Goal: Information Seeking & Learning: Check status

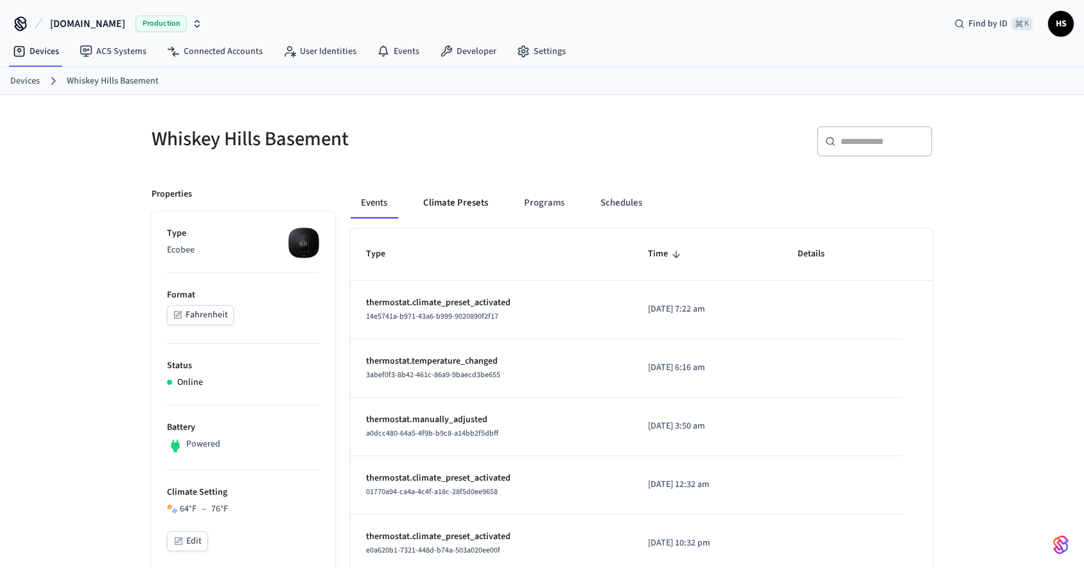
click at [475, 204] on button "Climate Presets" at bounding box center [455, 203] width 85 height 31
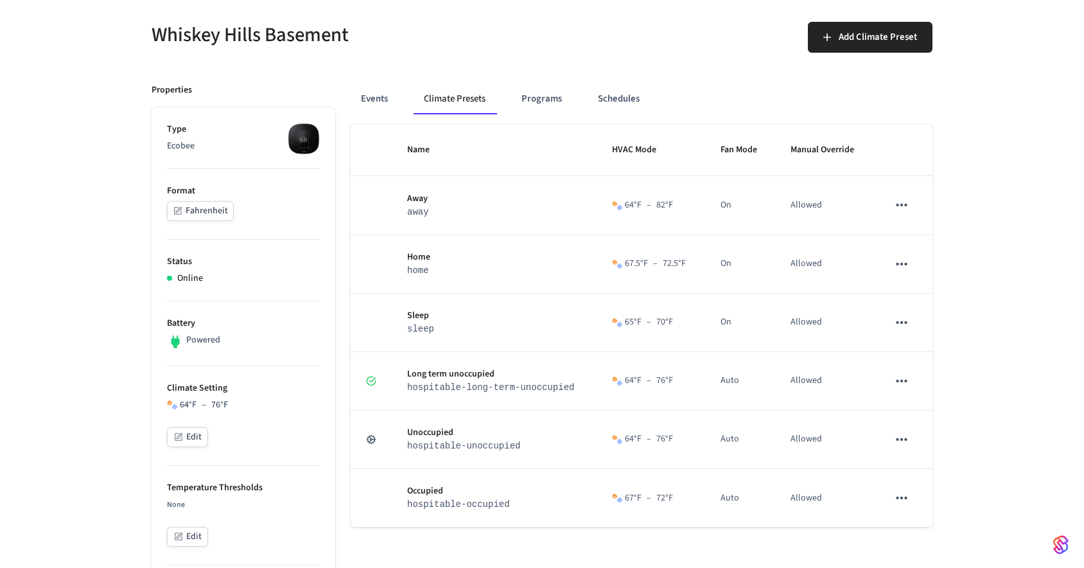
scroll to position [106, 0]
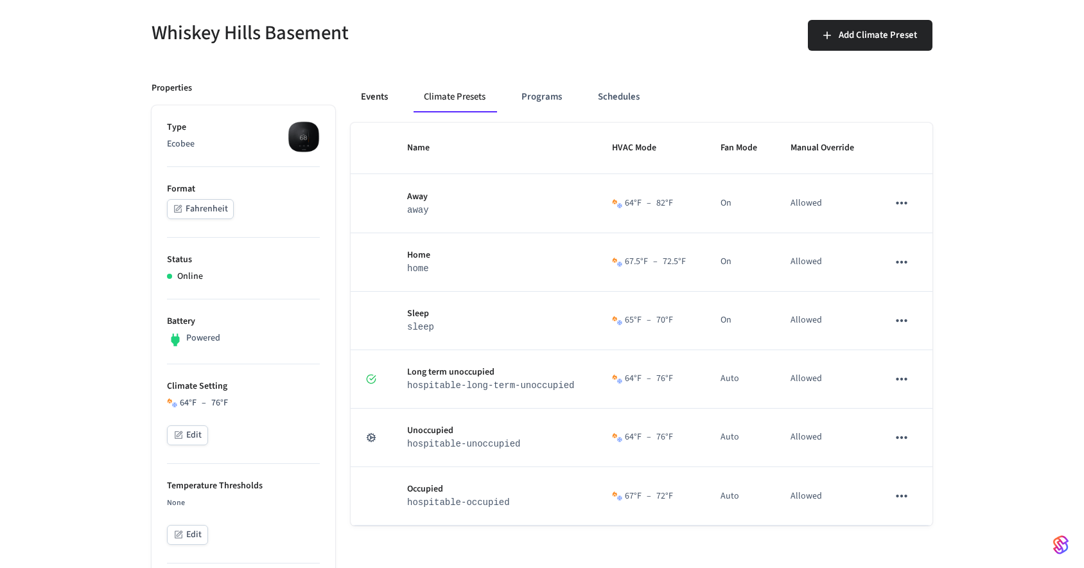
click at [378, 94] on button "Events" at bounding box center [375, 97] width 48 height 31
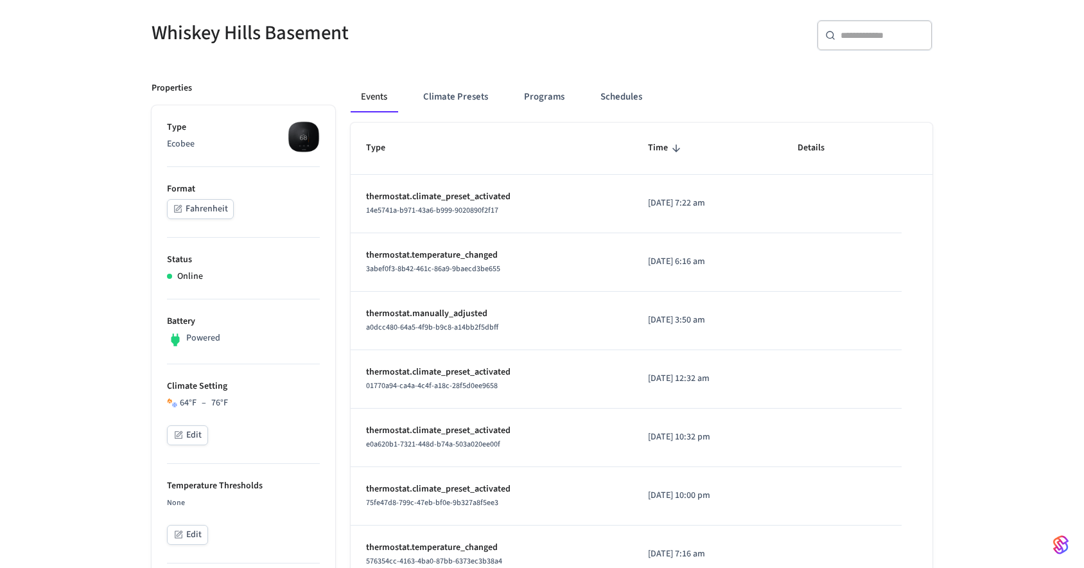
click at [436, 198] on p "thermostat.climate_preset_activated" at bounding box center [491, 196] width 251 height 13
click at [473, 204] on div "14e5741a-b971-43a6-b999-9020890f2f17" at bounding box center [491, 210] width 251 height 13
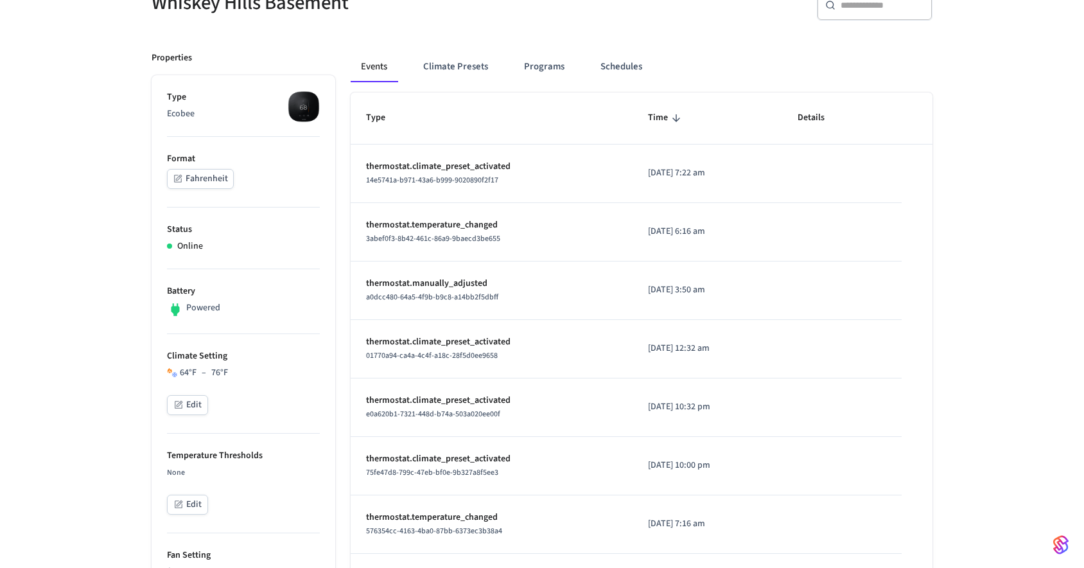
scroll to position [10, 0]
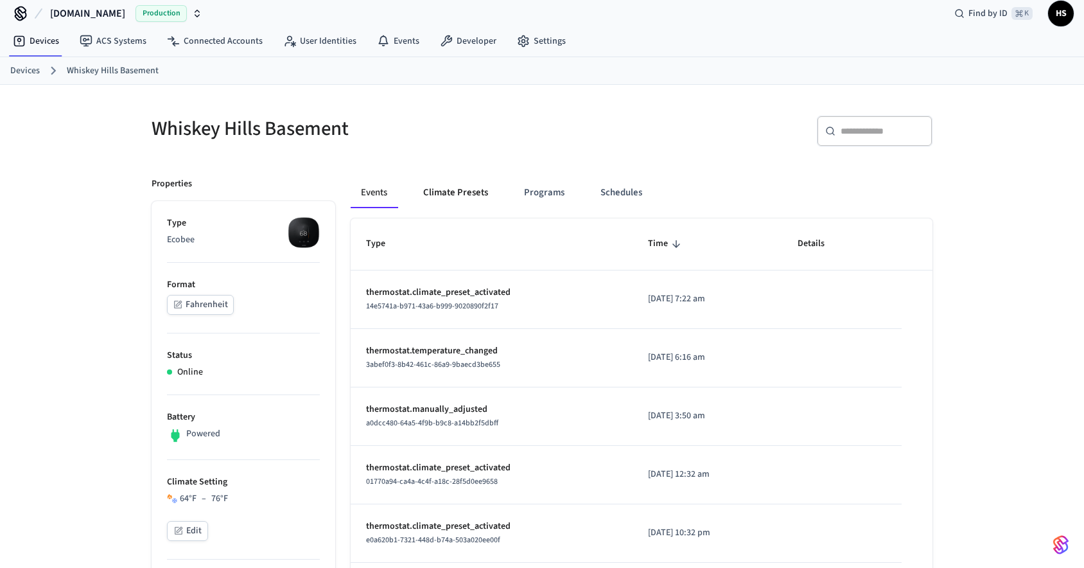
click at [464, 188] on button "Climate Presets" at bounding box center [455, 192] width 85 height 31
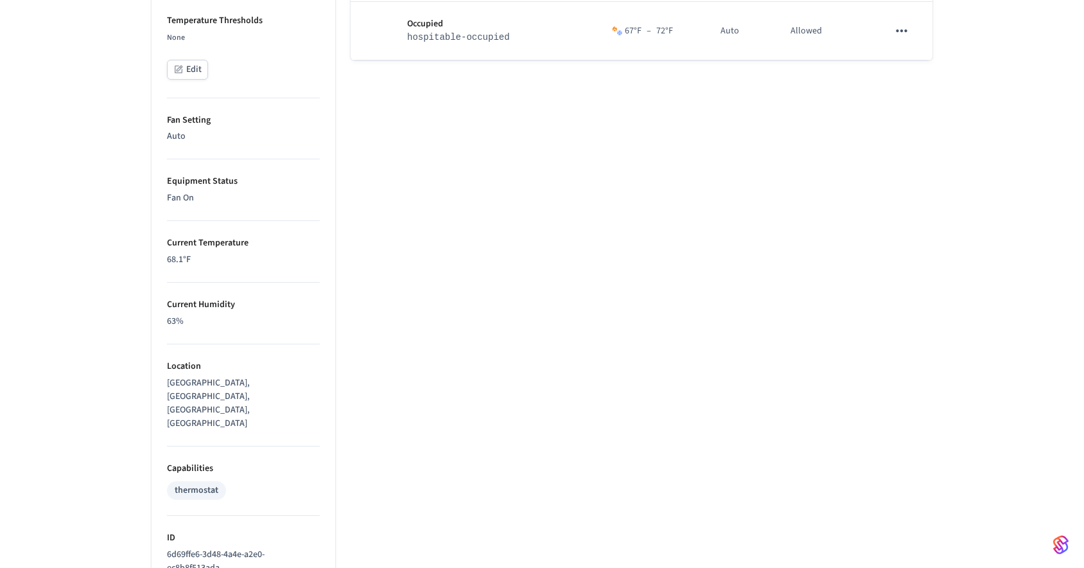
scroll to position [754, 0]
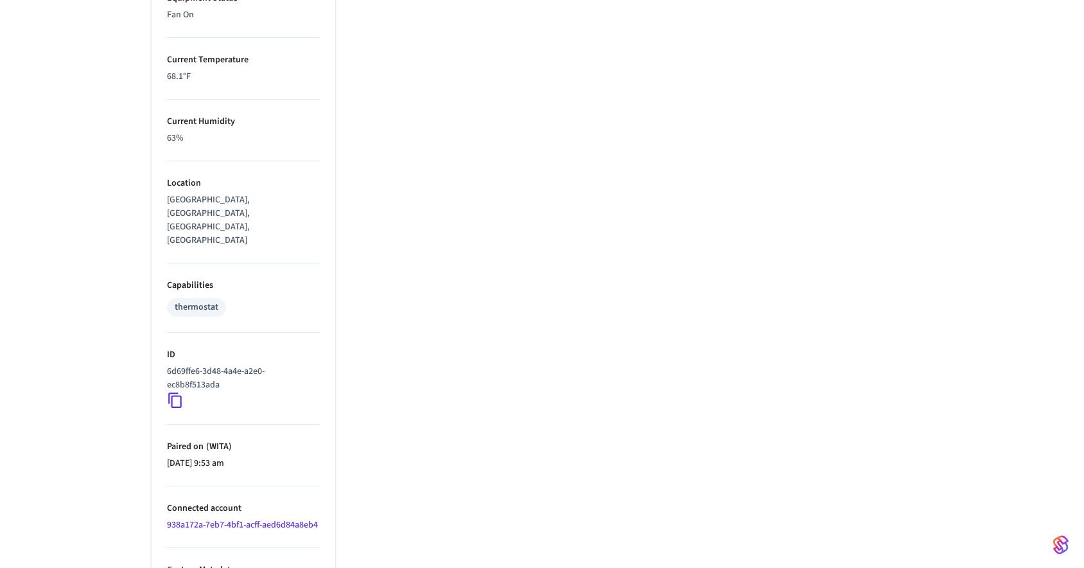
click at [215, 518] on link "938a172a-7eb7-4bf1-acff-aed6d84a8eb4" at bounding box center [242, 524] width 151 height 13
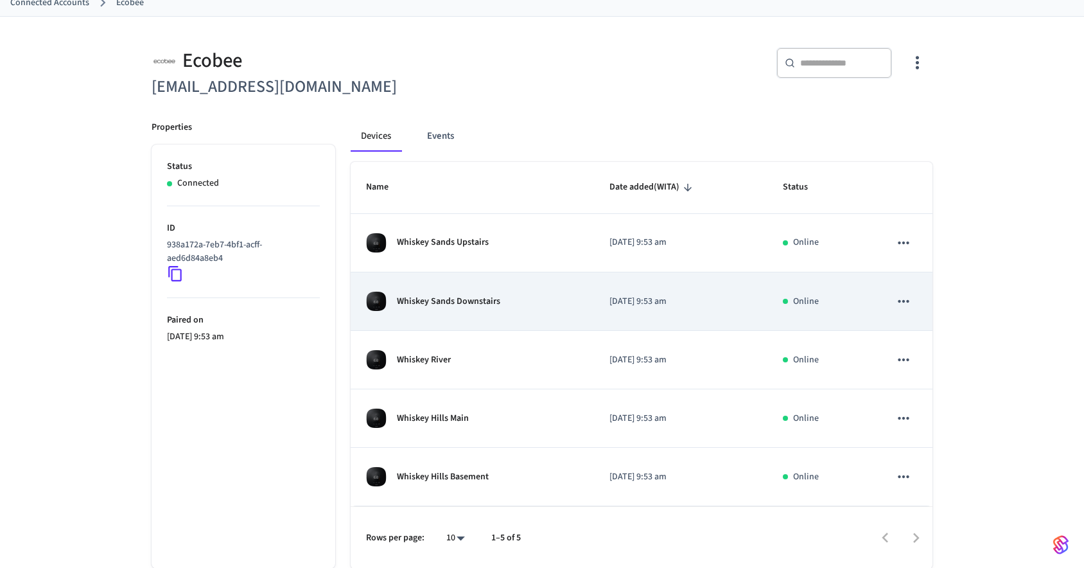
scroll to position [80, 0]
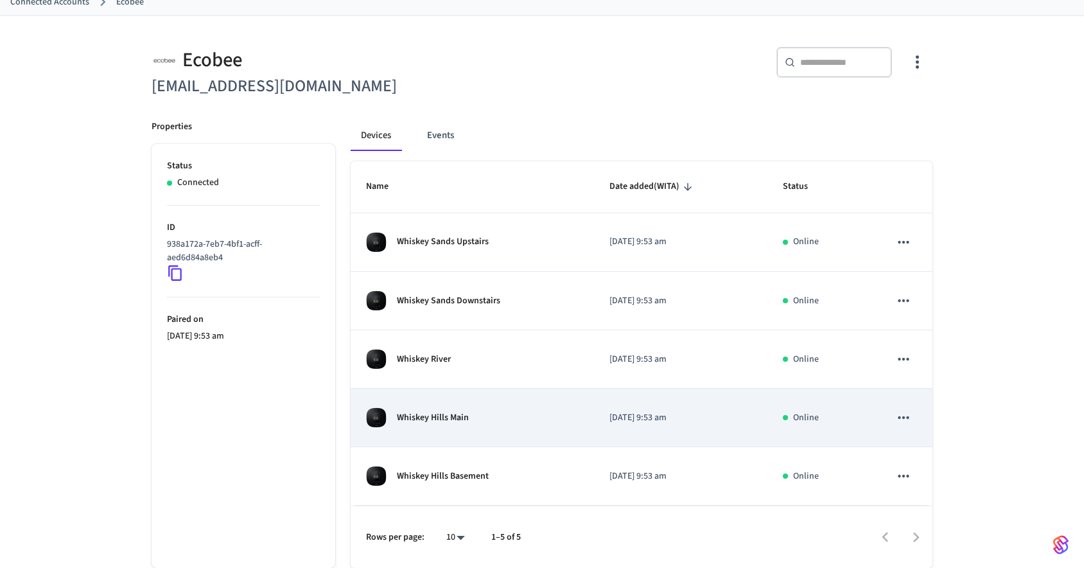
click at [458, 419] on p "Whiskey Hills Main" at bounding box center [433, 417] width 72 height 13
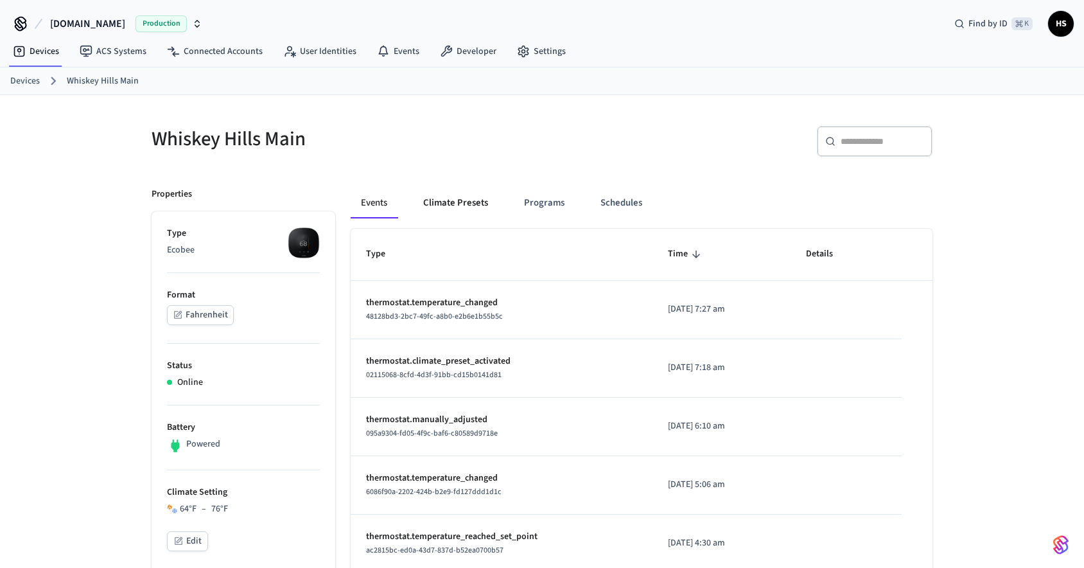
click at [468, 200] on button "Climate Presets" at bounding box center [455, 203] width 85 height 31
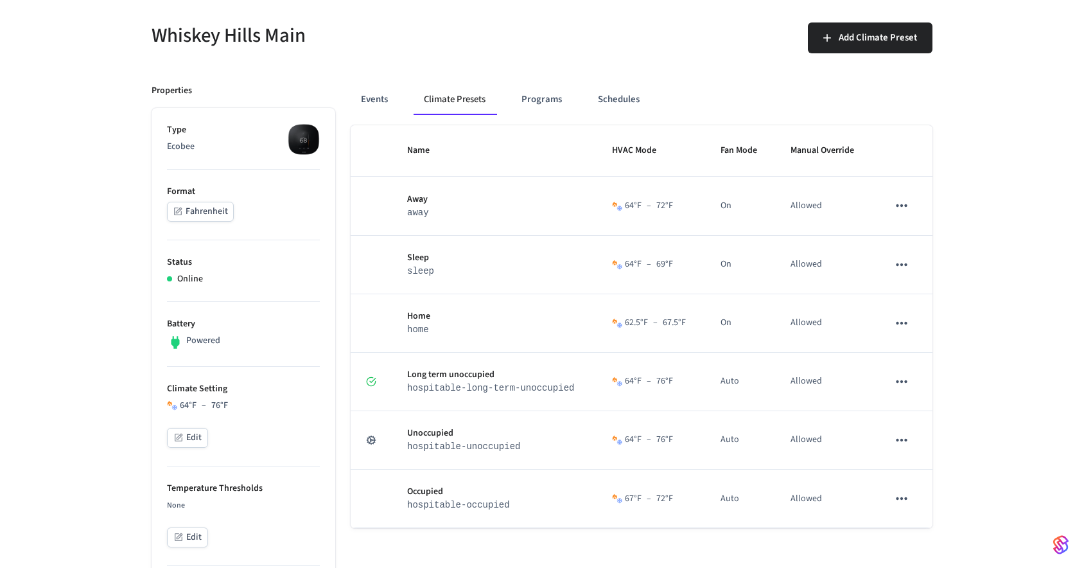
scroll to position [102, 0]
click at [554, 102] on button "Programs" at bounding box center [541, 100] width 61 height 31
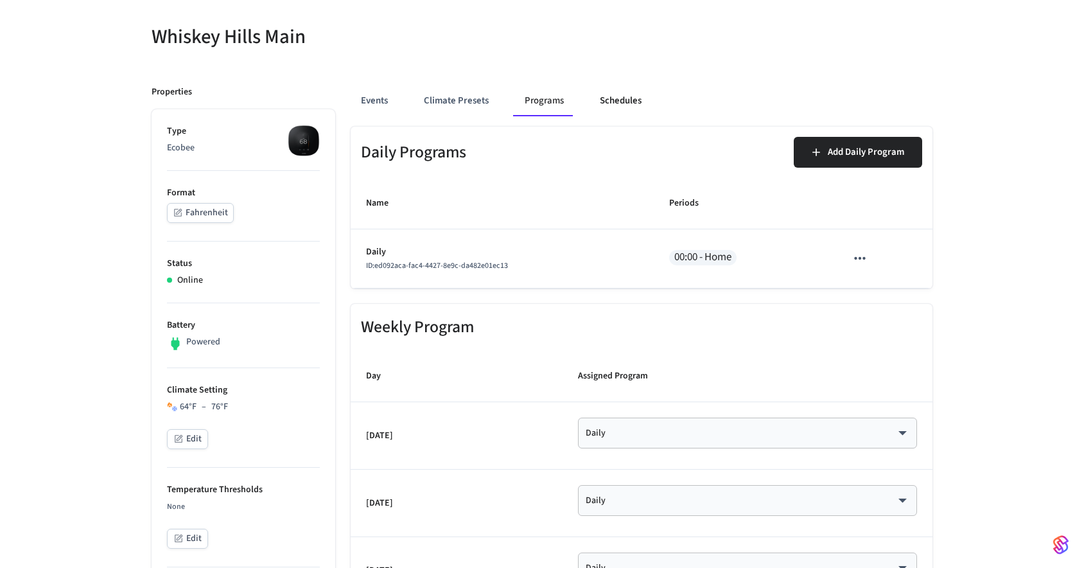
click at [605, 103] on button "Schedules" at bounding box center [621, 100] width 62 height 31
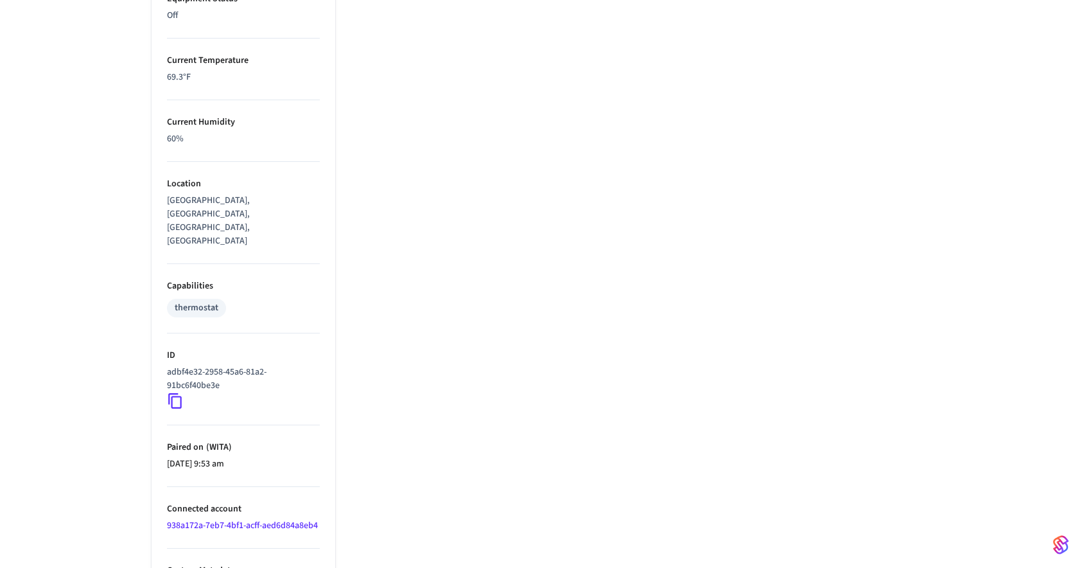
scroll to position [754, 0]
click at [211, 518] on link "938a172a-7eb7-4bf1-acff-aed6d84a8eb4" at bounding box center [242, 524] width 151 height 13
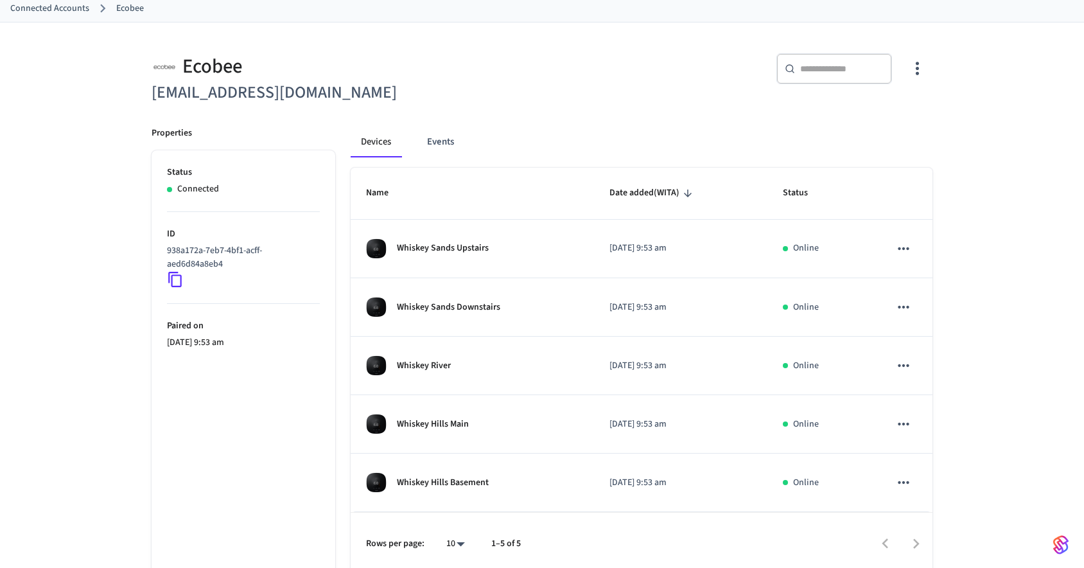
scroll to position [80, 0]
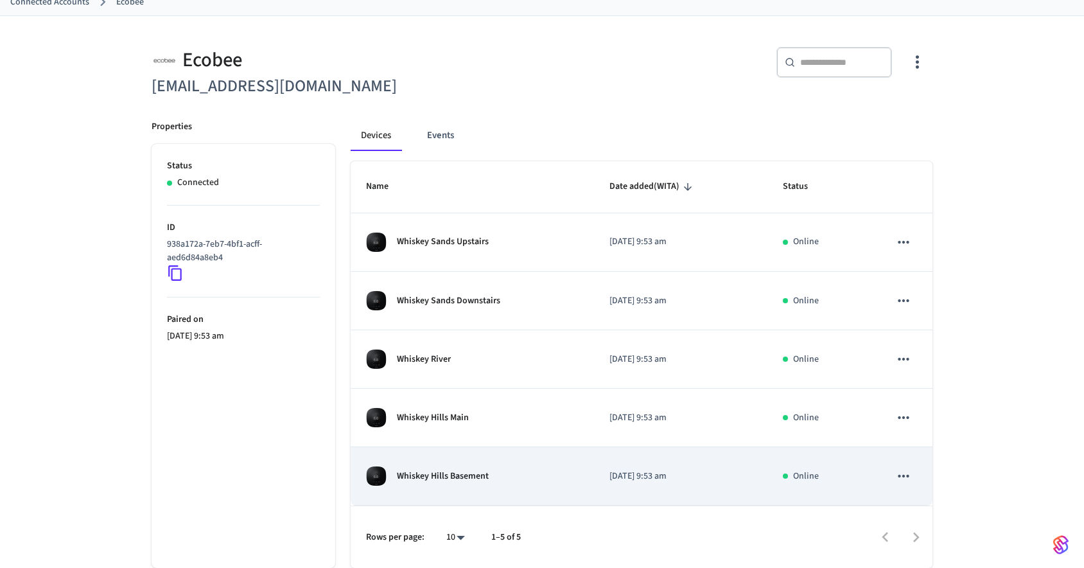
click at [453, 470] on p "Whiskey Hills Basement" at bounding box center [443, 475] width 92 height 13
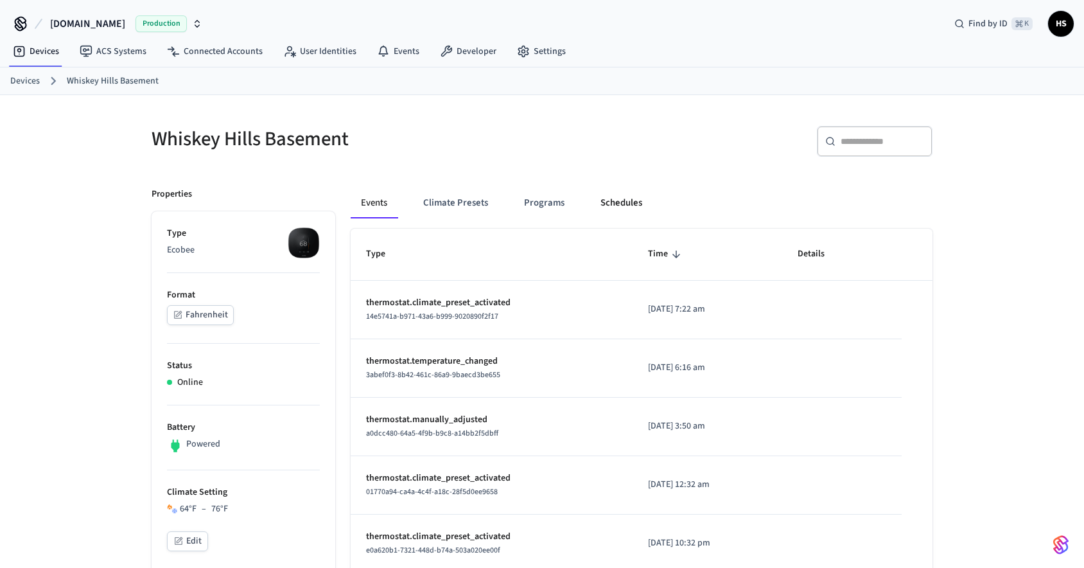
click at [617, 199] on button "Schedules" at bounding box center [621, 203] width 62 height 31
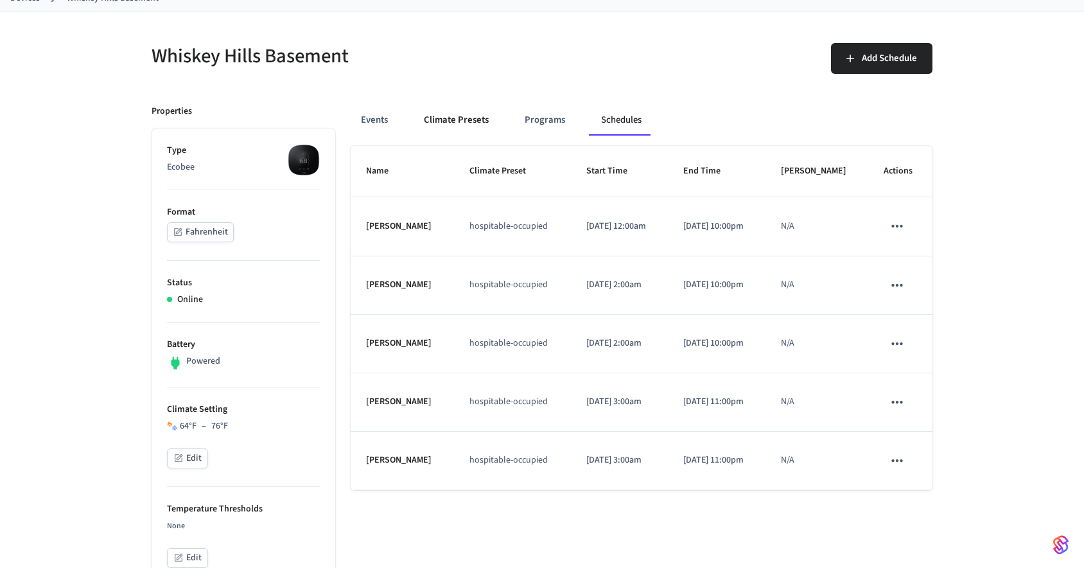
scroll to position [103, 0]
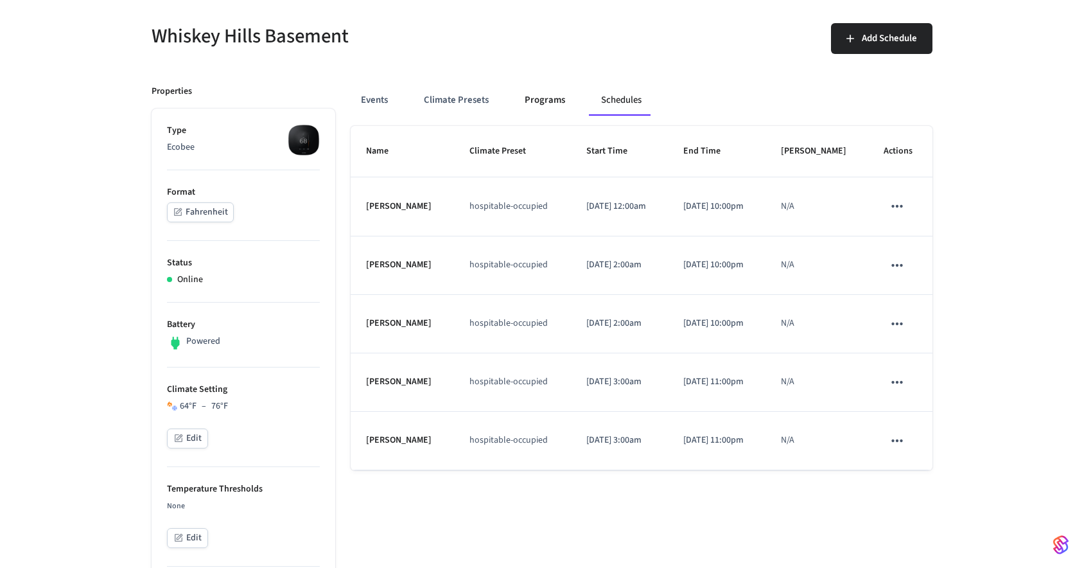
click at [546, 95] on button "Programs" at bounding box center [544, 100] width 61 height 31
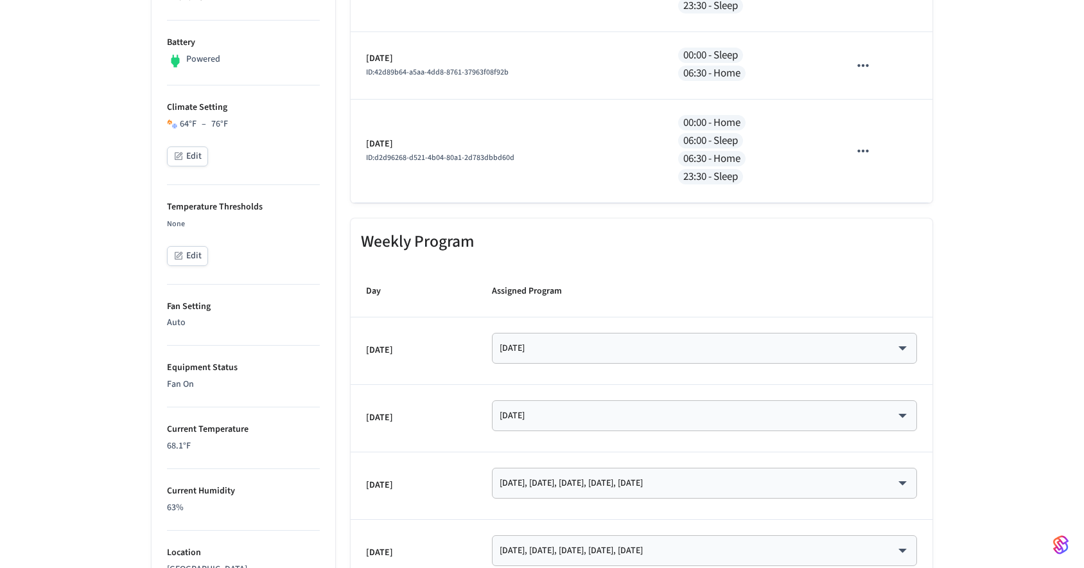
scroll to position [0, 0]
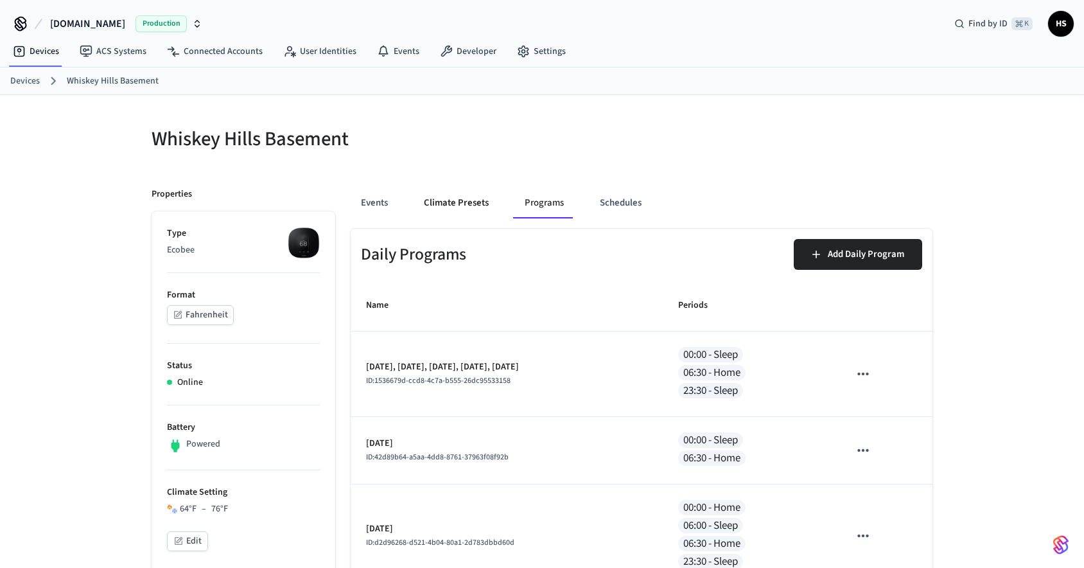
click at [462, 203] on button "Climate Presets" at bounding box center [456, 203] width 85 height 31
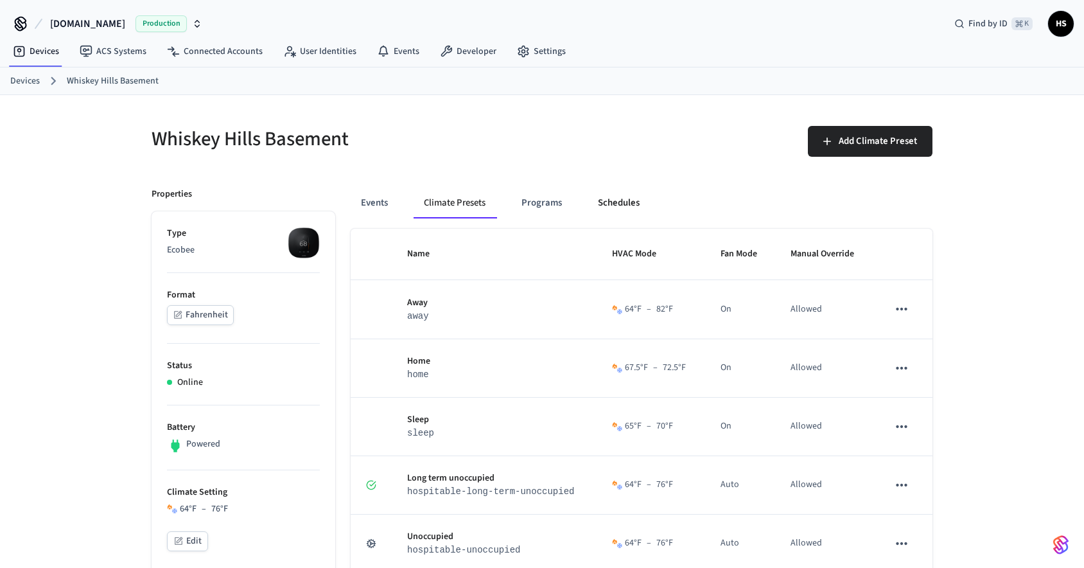
click at [604, 204] on button "Schedules" at bounding box center [619, 203] width 62 height 31
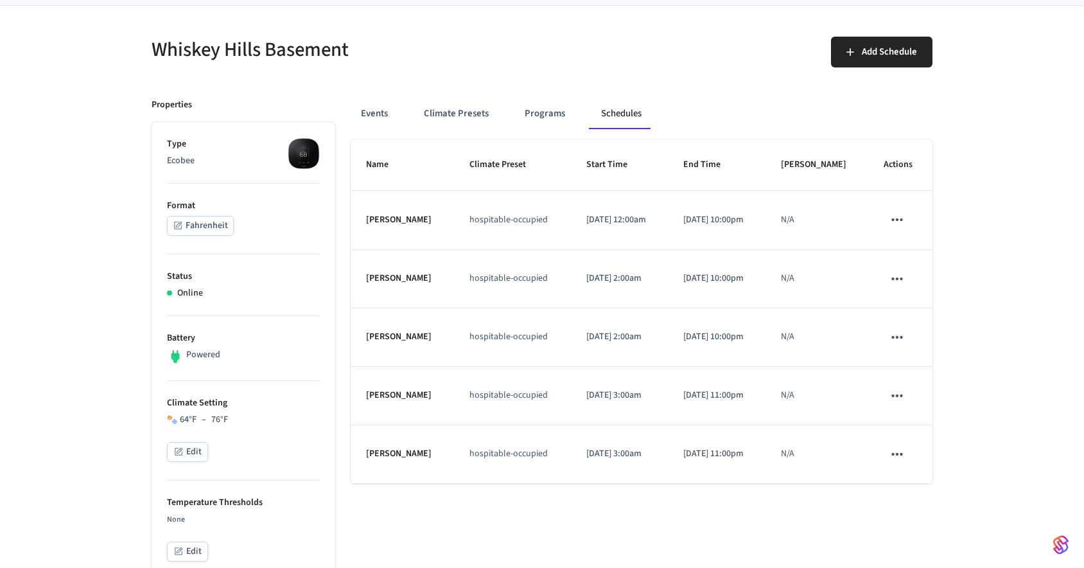
scroll to position [86, 0]
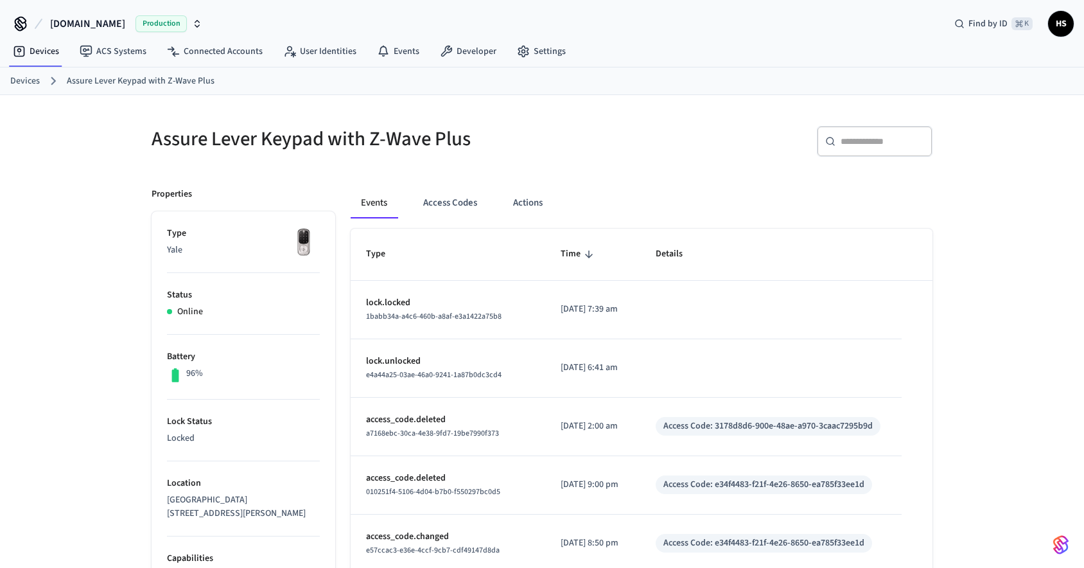
click at [340, 286] on div "Events Access Codes Actions Type Time Details lock.locked 1babb34a-a4c6-460b-a8…" at bounding box center [633, 551] width 597 height 759
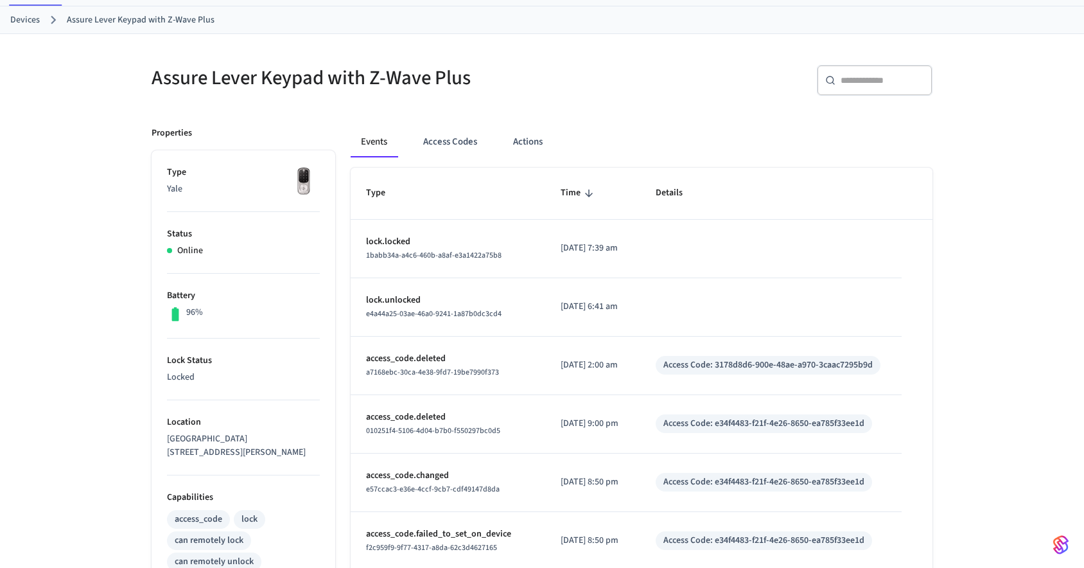
scroll to position [66, 0]
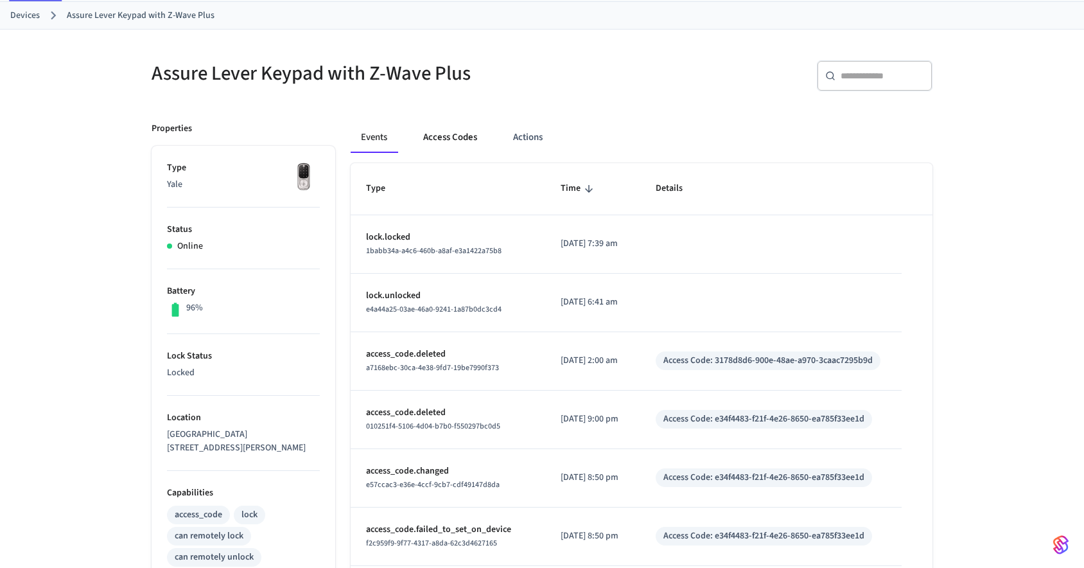
click at [451, 137] on button "Access Codes" at bounding box center [450, 137] width 75 height 31
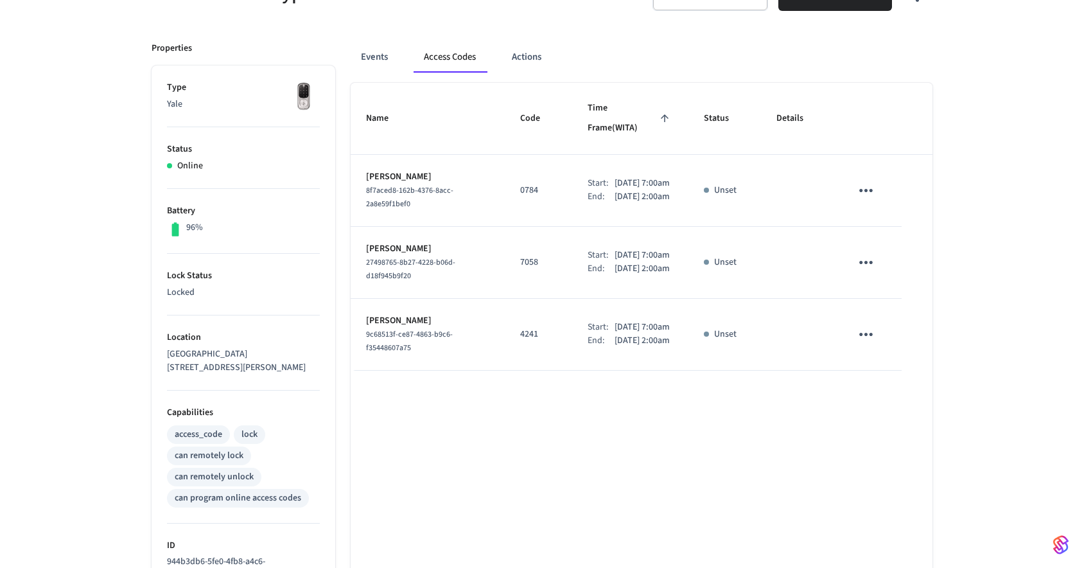
scroll to position [0, 0]
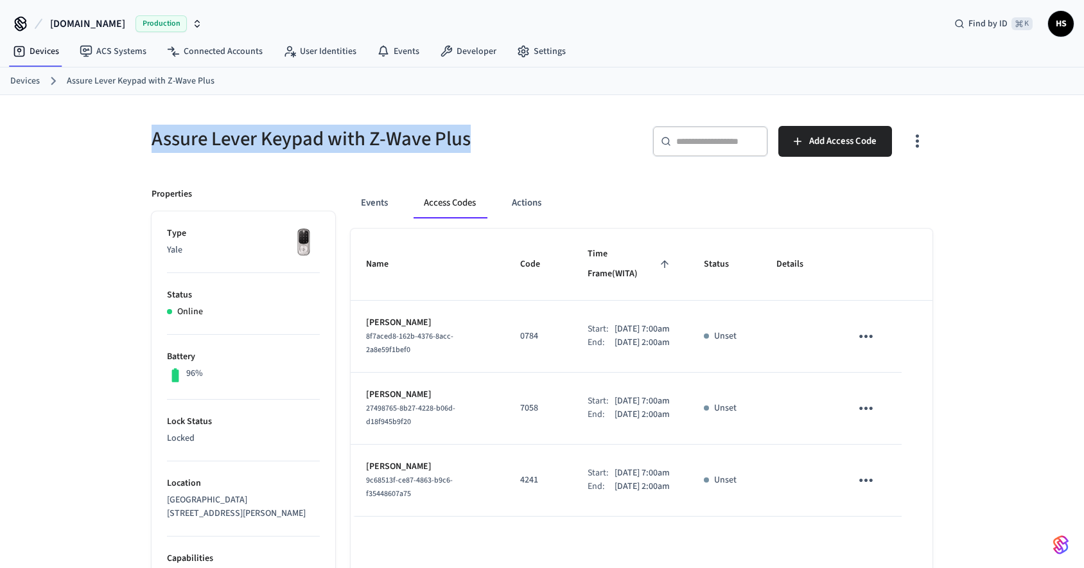
drag, startPoint x: 156, startPoint y: 138, endPoint x: 472, endPoint y: 141, distance: 316.0
click at [472, 141] on h5 "Assure Lever Keypad with Z-Wave Plus" at bounding box center [343, 139] width 383 height 26
copy h5 "Assure Lever Keypad with Z-Wave Plus"
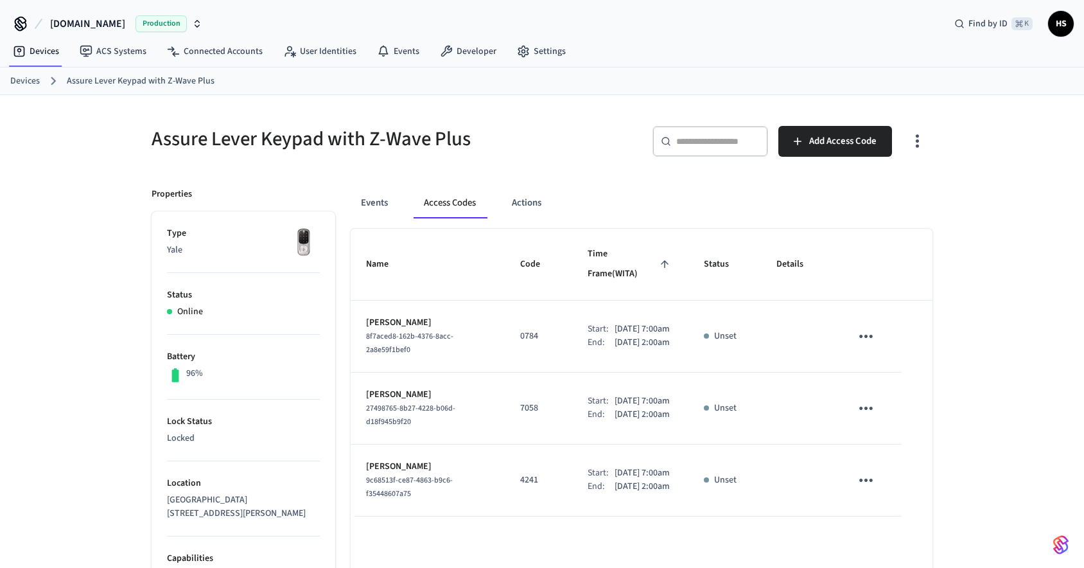
click at [82, 202] on div "Assure Lever Keypad with Z-Wave Plus ​ ​ Add Access Code Properties Type Yale S…" at bounding box center [542, 557] width 1084 height 925
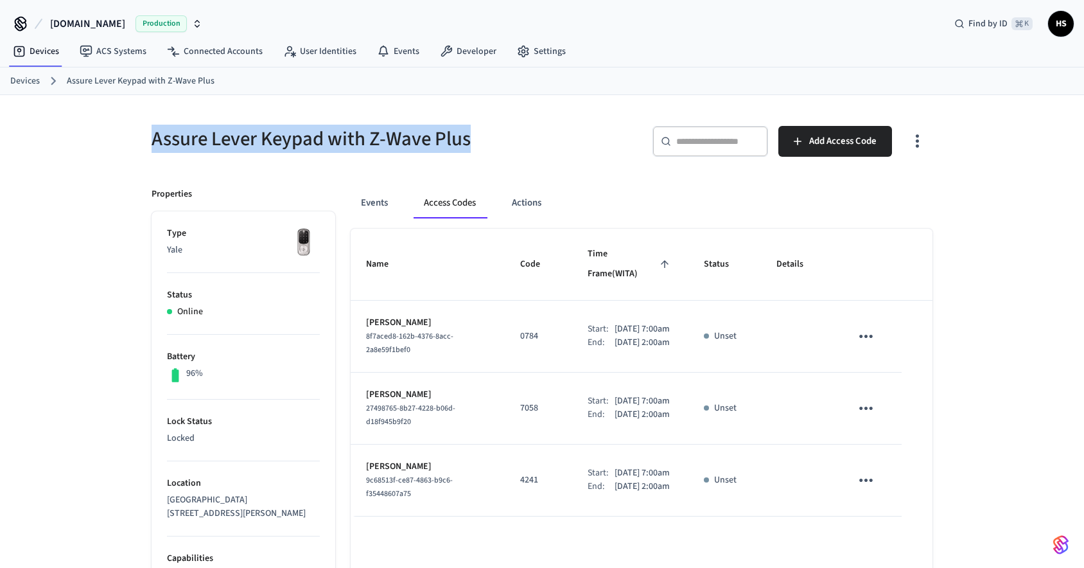
drag, startPoint x: 471, startPoint y: 138, endPoint x: 144, endPoint y: 144, distance: 327.0
click at [144, 144] on div "Assure Lever Keypad with Z-Wave Plus" at bounding box center [335, 138] width 398 height 57
copy h5 "Assure Lever Keypad with Z-Wave Plus"
click at [528, 210] on button "Actions" at bounding box center [527, 203] width 50 height 31
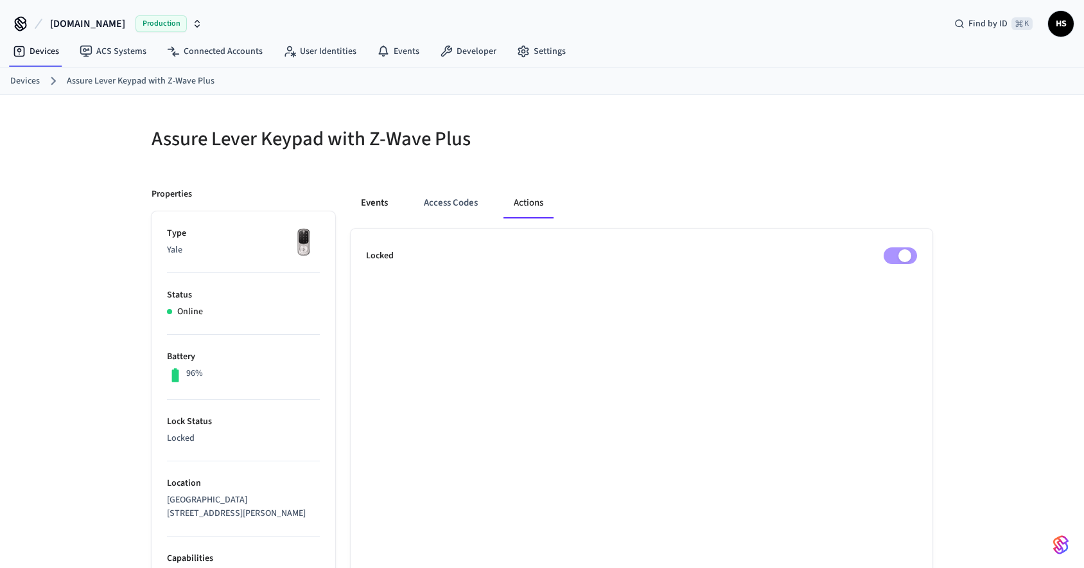
click at [378, 202] on button "Events" at bounding box center [375, 203] width 48 height 31
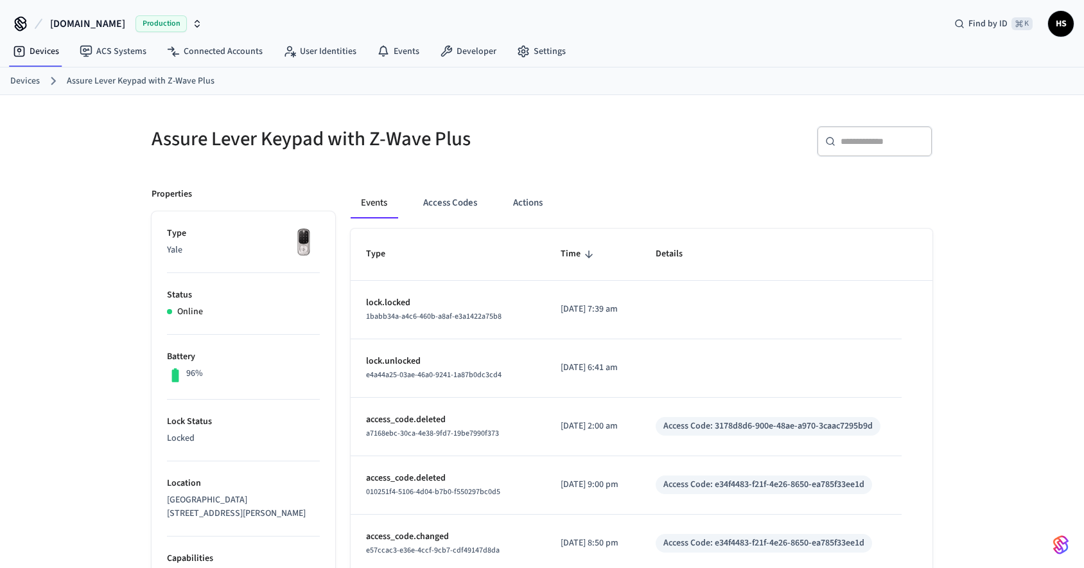
scroll to position [120, 0]
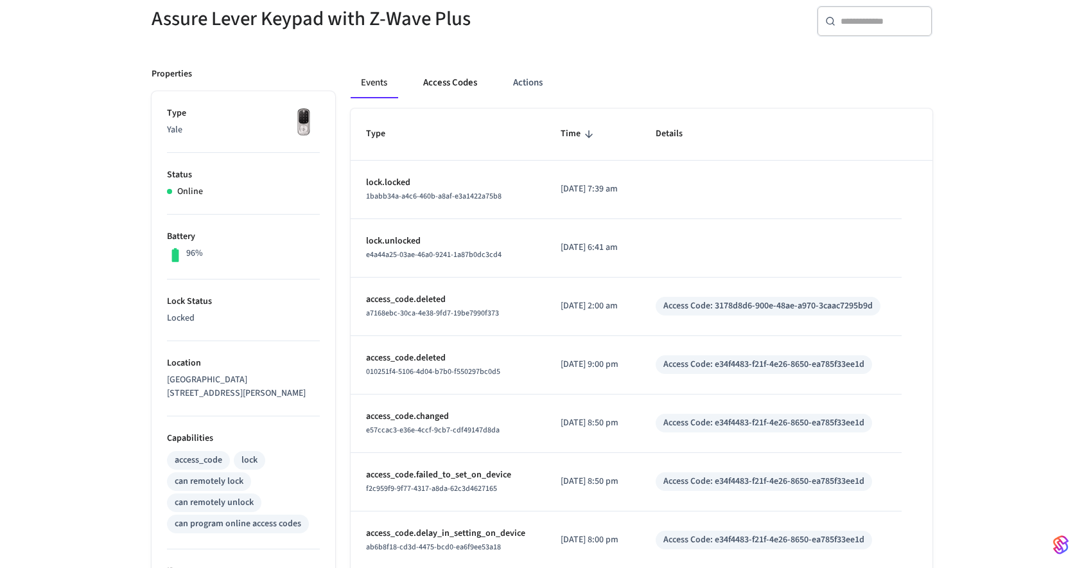
click at [448, 72] on button "Access Codes" at bounding box center [450, 82] width 75 height 31
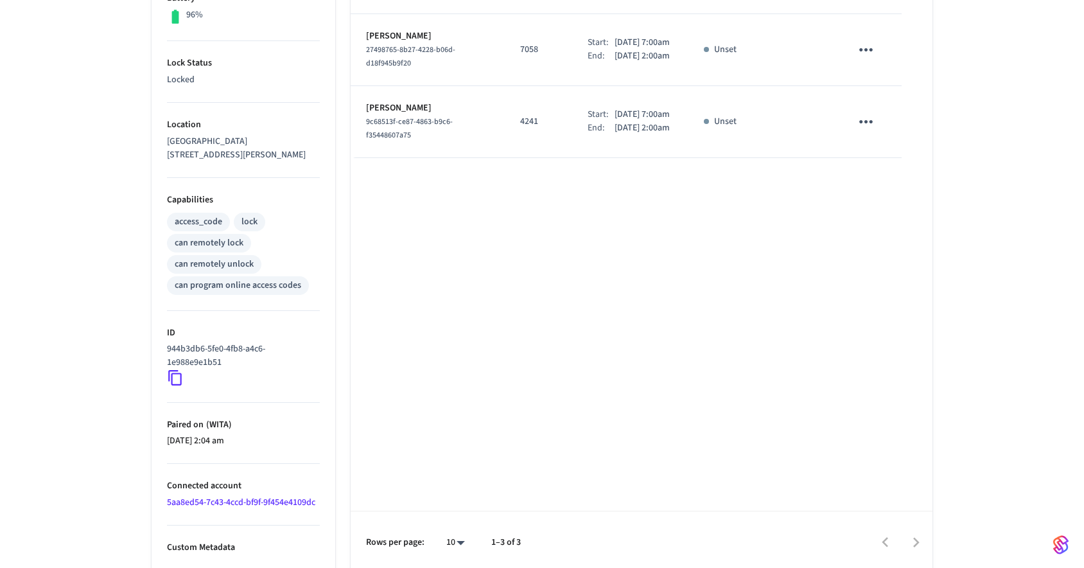
scroll to position [76, 0]
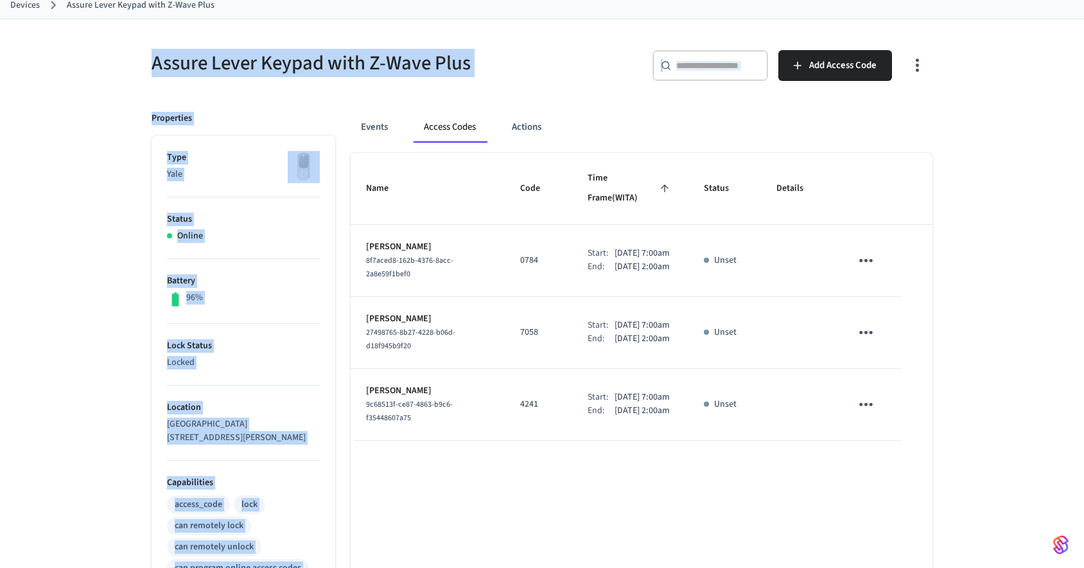
drag, startPoint x: 123, startPoint y: 37, endPoint x: 959, endPoint y: 483, distance: 947.0
click at [959, 483] on div "Assure Lever Keypad with Z-Wave Plus ​ ​ Add Access Code Properties Type Yale S…" at bounding box center [542, 437] width 1084 height 836
click at [960, 466] on div "Assure Lever Keypad with Z-Wave Plus ​ ​ Add Access Code Properties Type Yale S…" at bounding box center [542, 437] width 1084 height 836
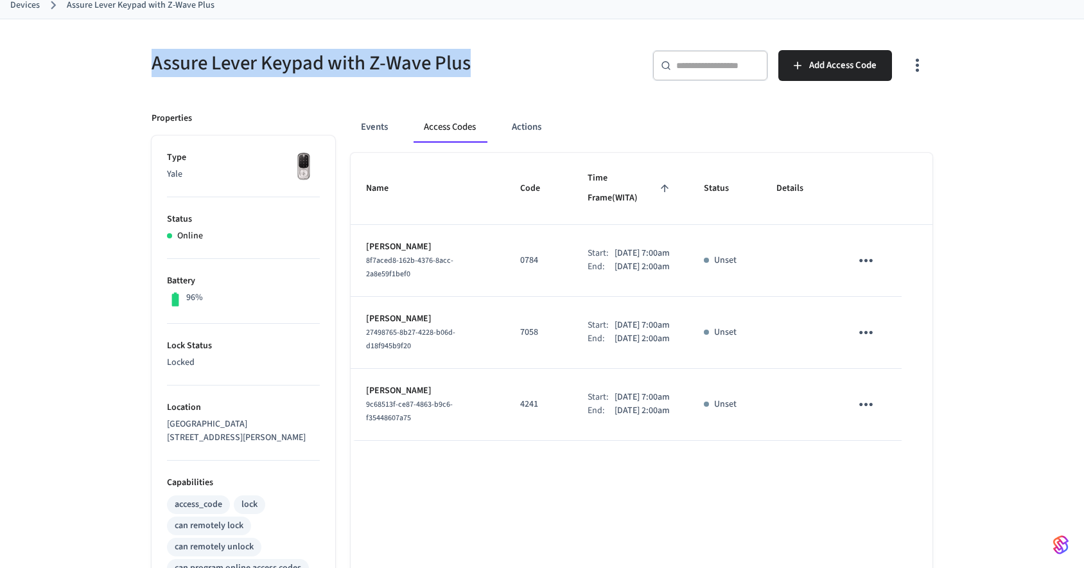
drag, startPoint x: 480, startPoint y: 66, endPoint x: 150, endPoint y: 71, distance: 330.2
click at [150, 71] on div "Assure Lever Keypad with Z-Wave Plus" at bounding box center [335, 63] width 398 height 57
copy h5 "Assure Lever Keypad with Z-Wave Plus"
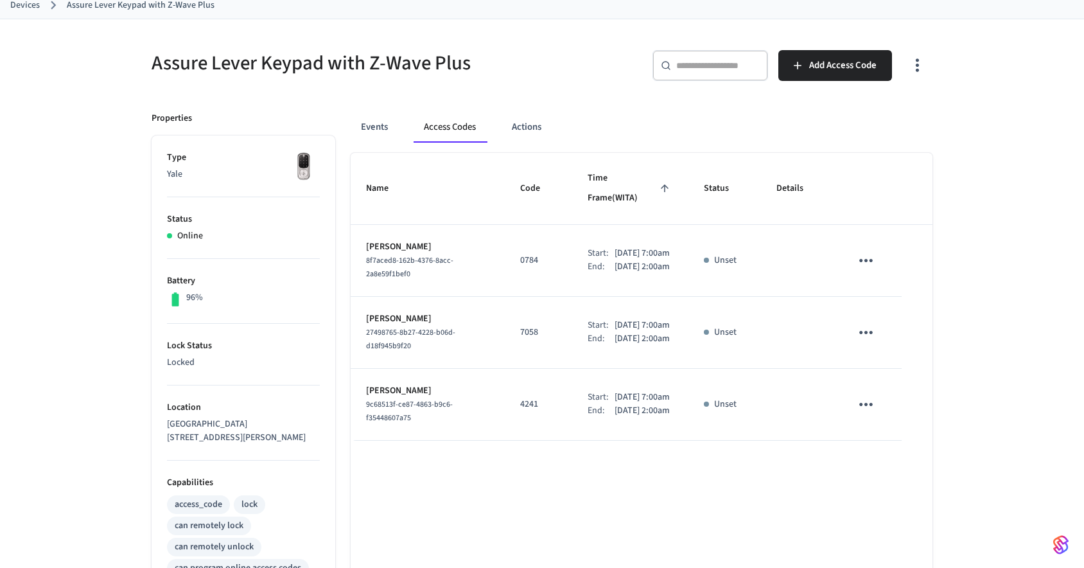
click at [117, 161] on div "Assure Lever Keypad with Z-Wave Plus ​ ​ Add Access Code Properties Type Yale S…" at bounding box center [542, 481] width 1084 height 925
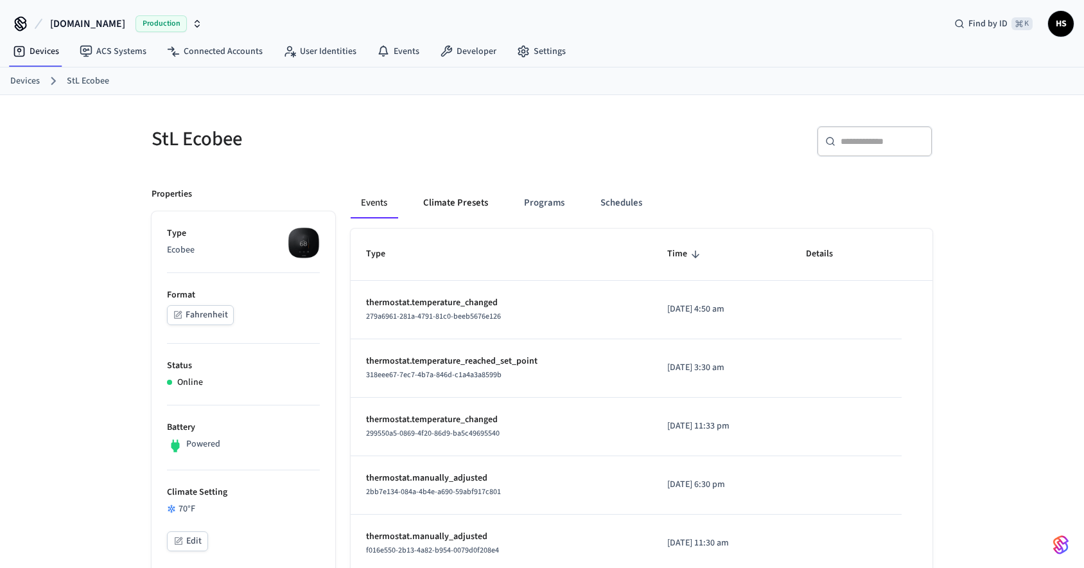
click at [459, 200] on button "Climate Presets" at bounding box center [455, 203] width 85 height 31
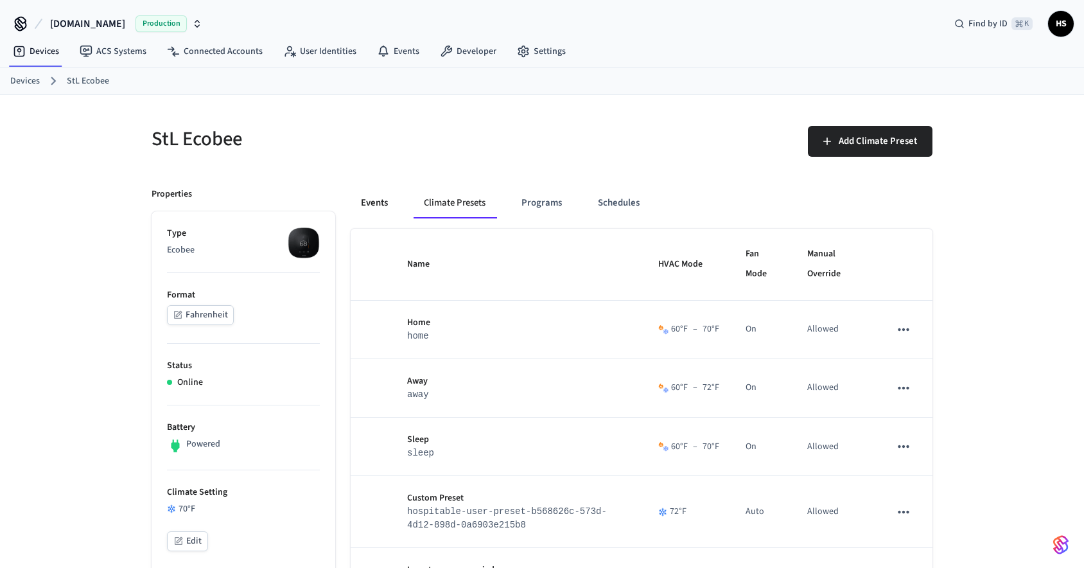
click at [374, 206] on button "Events" at bounding box center [375, 203] width 48 height 31
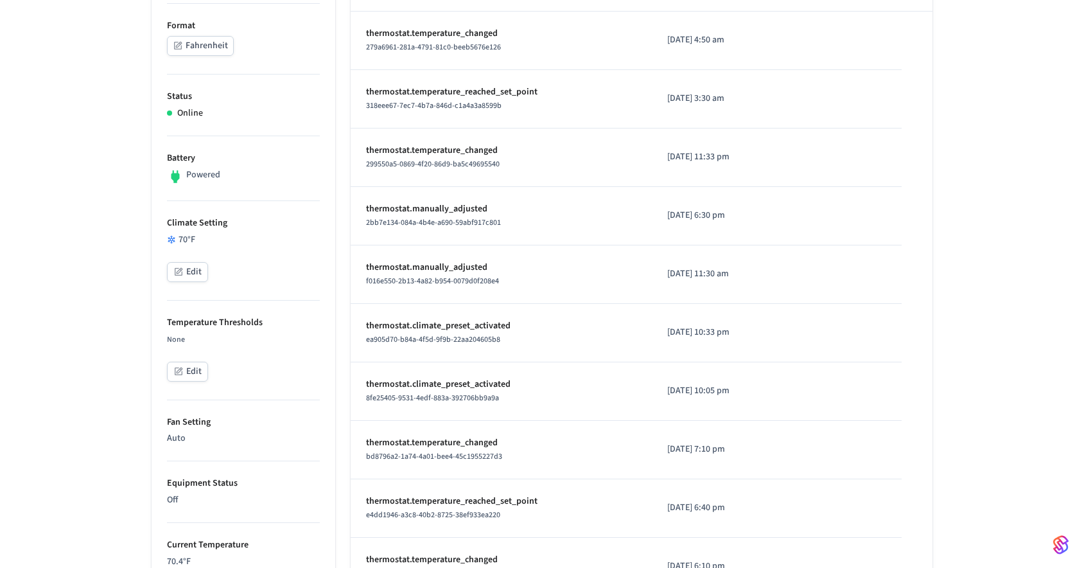
scroll to position [271, 0]
drag, startPoint x: 642, startPoint y: 393, endPoint x: 772, endPoint y: 400, distance: 130.6
click at [772, 400] on td "[DATE] 10:05 pm" at bounding box center [721, 389] width 139 height 58
click at [593, 382] on p "thermostat.climate_preset_activated" at bounding box center [501, 382] width 270 height 13
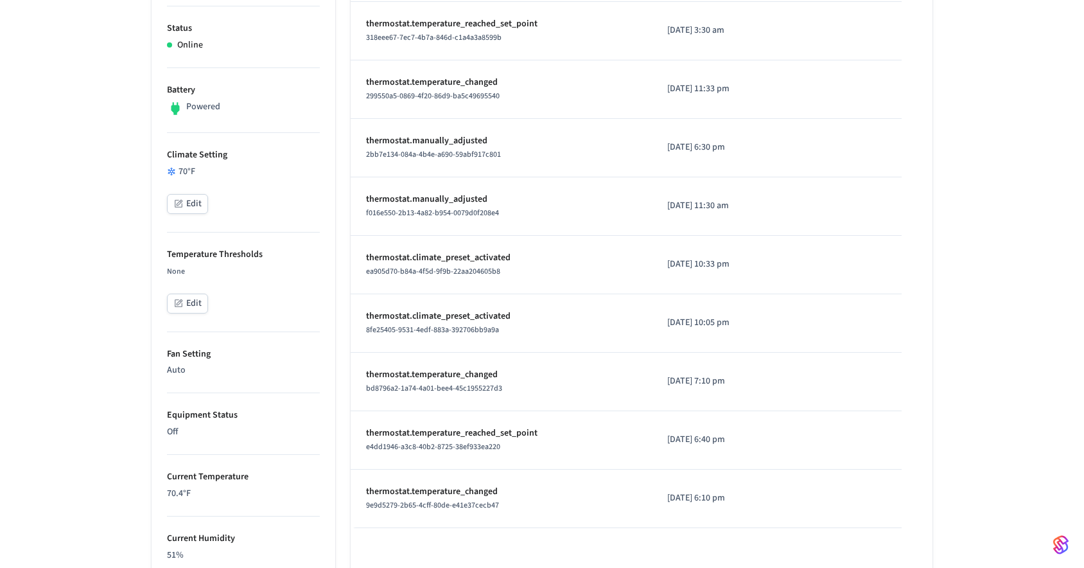
scroll to position [332, 0]
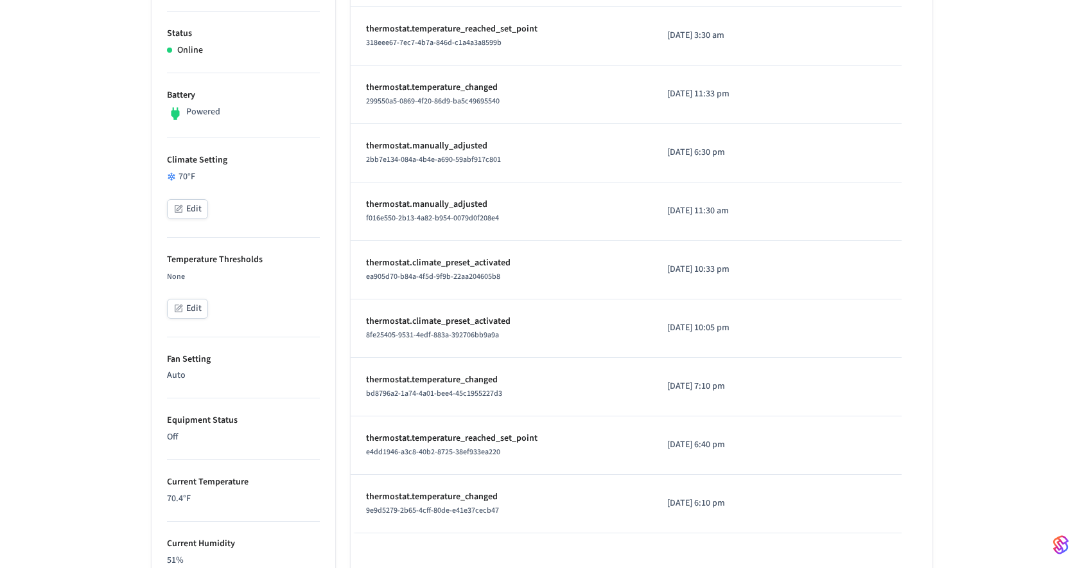
drag, startPoint x: 646, startPoint y: 328, endPoint x: 736, endPoint y: 327, distance: 89.9
click at [736, 327] on td "[DATE] 10:05 pm" at bounding box center [721, 328] width 139 height 58
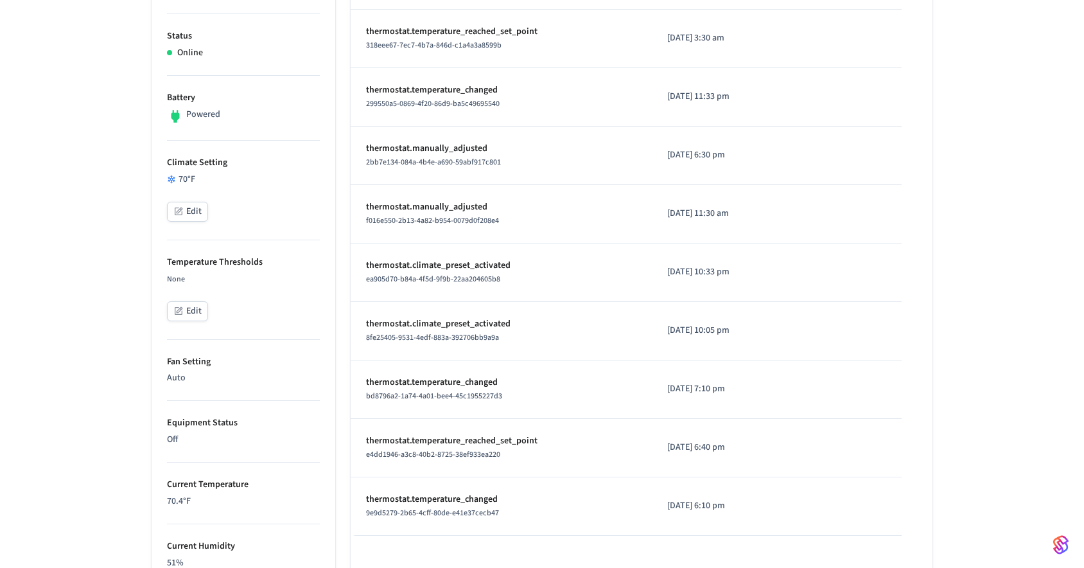
scroll to position [327, 0]
click at [550, 329] on p "thermostat.climate_preset_activated" at bounding box center [501, 326] width 270 height 13
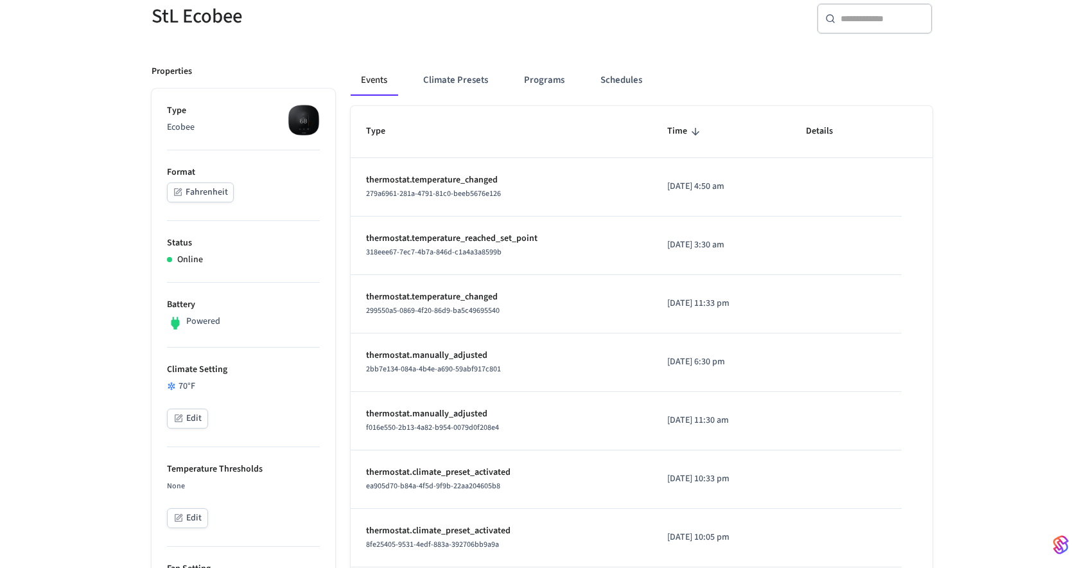
scroll to position [125, 0]
click at [455, 81] on button "Climate Presets" at bounding box center [455, 78] width 85 height 31
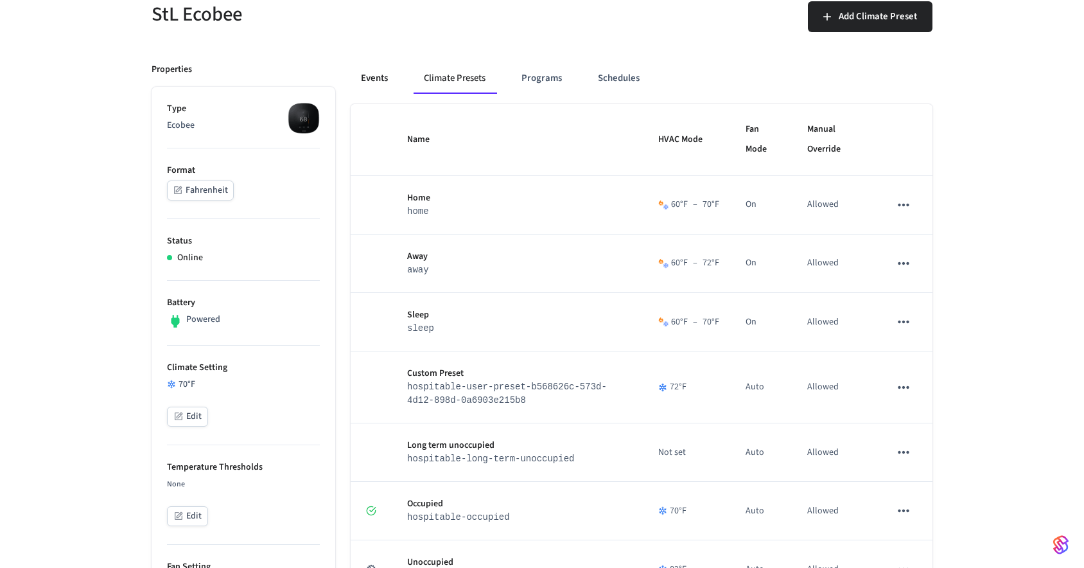
click at [385, 82] on button "Events" at bounding box center [375, 78] width 48 height 31
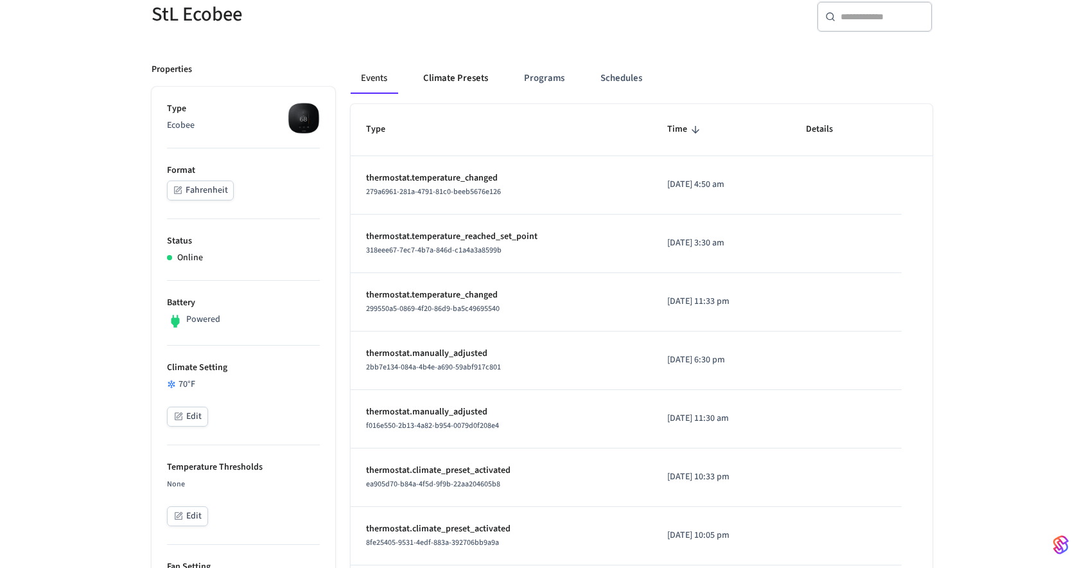
click at [452, 74] on button "Climate Presets" at bounding box center [455, 78] width 85 height 31
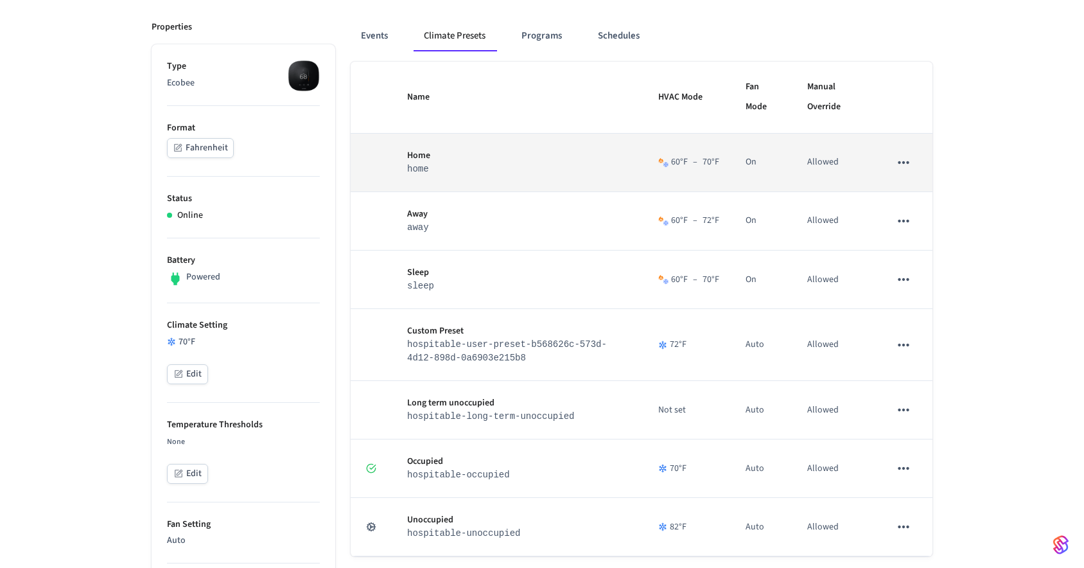
scroll to position [168, 0]
